Goal: Task Accomplishment & Management: Manage account settings

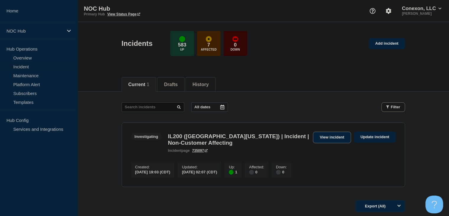
click at [333, 136] on link "View incident" at bounding box center [332, 138] width 38 height 12
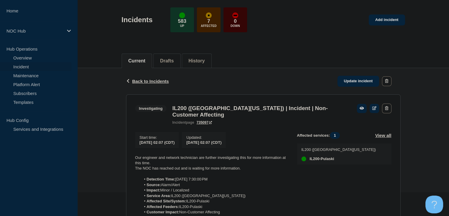
scroll to position [148, 0]
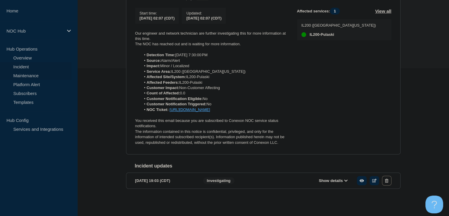
click at [25, 77] on link "Maintenance" at bounding box center [36, 75] width 72 height 9
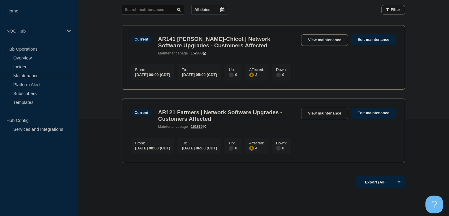
scroll to position [118, 0]
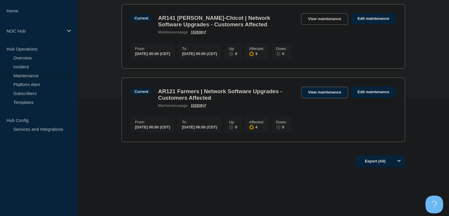
click at [329, 94] on link "View maintenance" at bounding box center [324, 93] width 47 height 12
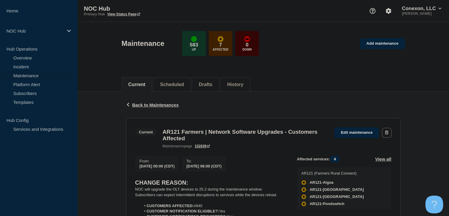
click at [364, 126] on section "Current AR121 Farmers | Network Software Upgrades - Customers Affected maintena…" at bounding box center [263, 203] width 275 height 171
click at [364, 131] on link "Edit maintenance" at bounding box center [357, 132] width 45 height 11
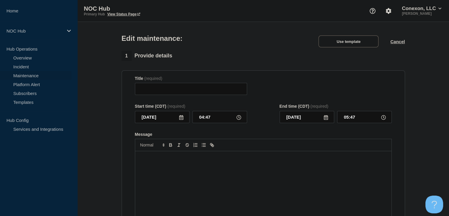
type input "AR121 Farmers | Network Software Upgrades - Customers Affected"
type input "00:00"
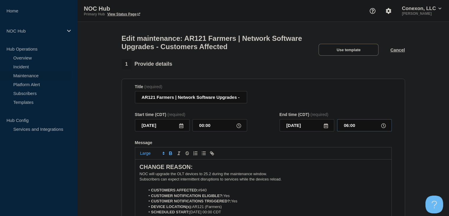
click at [348, 128] on input "06:00" at bounding box center [364, 125] width 55 height 12
type input "05:00"
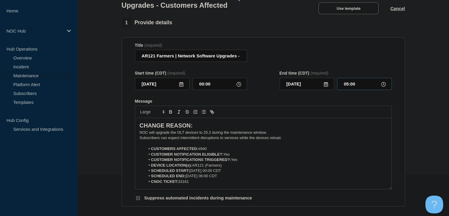
scroll to position [89, 0]
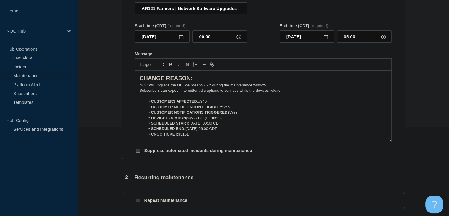
click at [211, 131] on li "SCHEDULED END: [DATE] 06:00 CDT" at bounding box center [266, 128] width 242 height 5
click at [212, 131] on li "SCHEDULED END: [DATE] 06:00 CDT" at bounding box center [266, 128] width 242 height 5
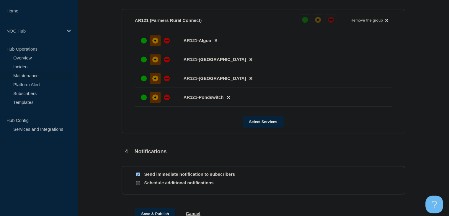
scroll to position [370, 0]
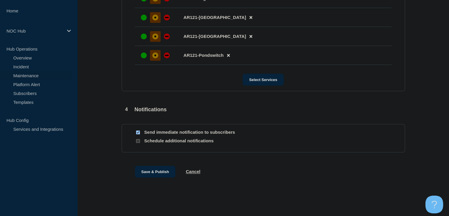
click at [139, 133] on input "Send immediate notification to subscribers" at bounding box center [138, 132] width 4 height 4
checkbox input "false"
click at [153, 170] on button "Save & Publish" at bounding box center [155, 171] width 41 height 12
